Goal: Check status: Check status

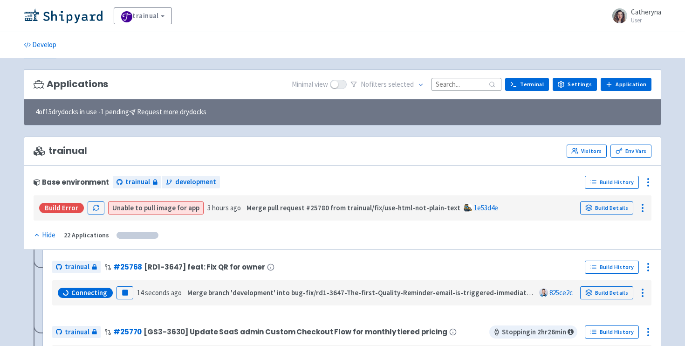
click at [467, 87] on input at bounding box center [467, 84] width 70 height 13
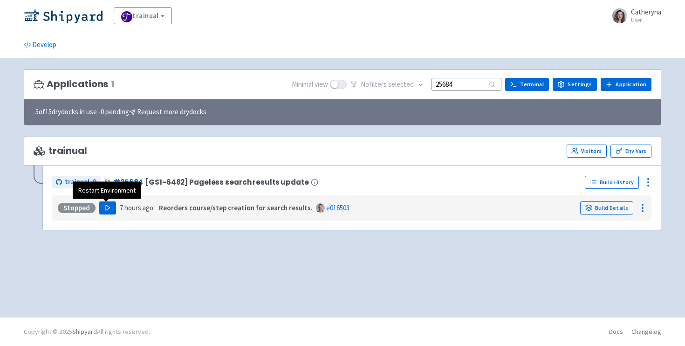
type input "25684"
click at [106, 208] on polygon "button" at bounding box center [108, 207] width 4 height 5
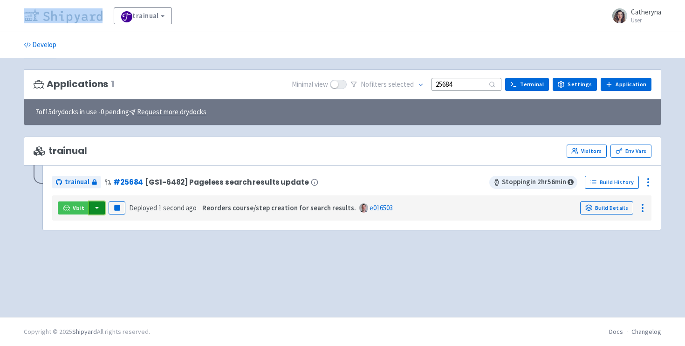
click at [100, 208] on button "button" at bounding box center [97, 207] width 16 height 13
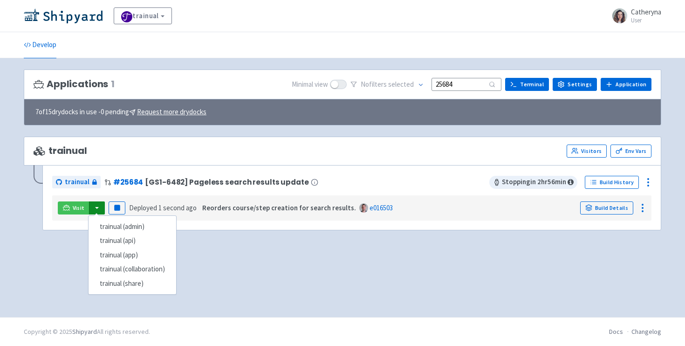
click at [112, 219] on div "trainual (admin) trainual (api) trainual (app) trainual (collaboration) trainua…" at bounding box center [132, 255] width 89 height 80
click at [117, 225] on link "trainual (admin)" at bounding box center [133, 227] width 88 height 14
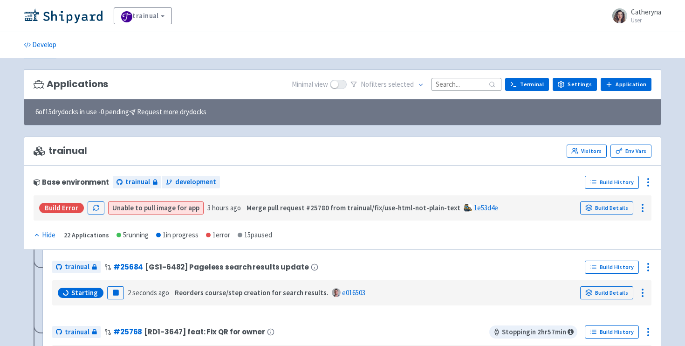
click at [474, 89] on input at bounding box center [467, 84] width 70 height 13
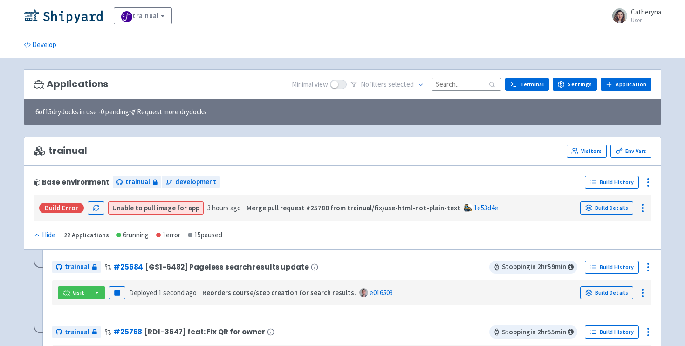
click at [474, 88] on input at bounding box center [467, 84] width 70 height 13
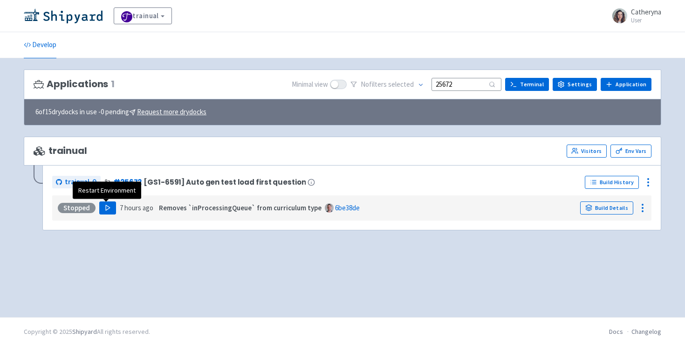
type input "25672"
click at [105, 211] on icon "button" at bounding box center [107, 207] width 7 height 7
